Goal: Find specific page/section: Find specific page/section

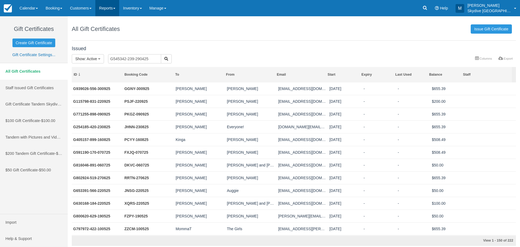
click at [119, 7] on link "Reports" at bounding box center [107, 8] width 24 height 16
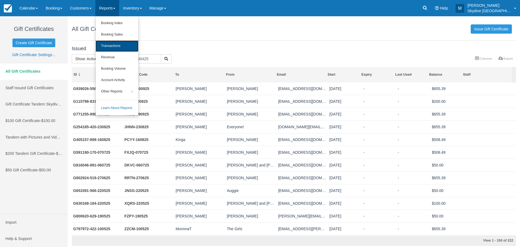
click at [113, 47] on link "Transactions" at bounding box center [117, 45] width 43 height 11
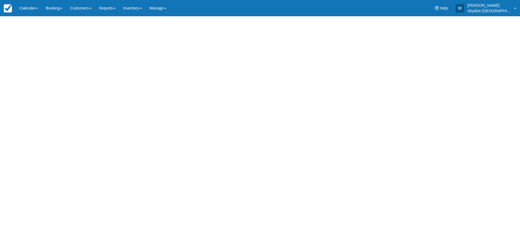
select select "10"
